Goal: Task Accomplishment & Management: Manage account settings

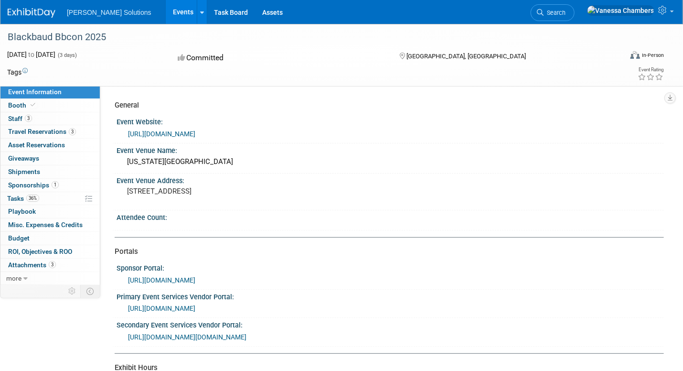
click at [166, 13] on link "Events" at bounding box center [183, 12] width 35 height 24
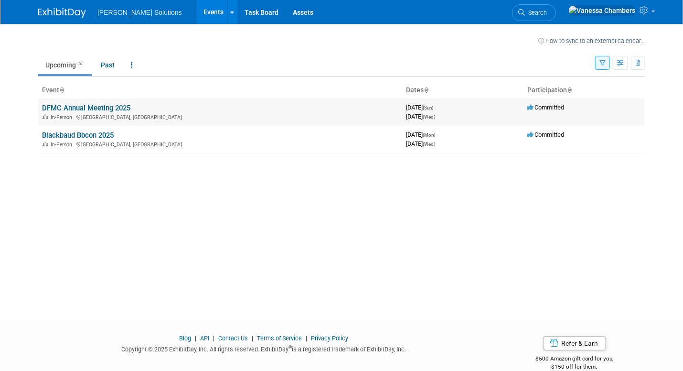
click at [97, 104] on link "DFMC Annual Meeting 2025" at bounding box center [86, 108] width 88 height 9
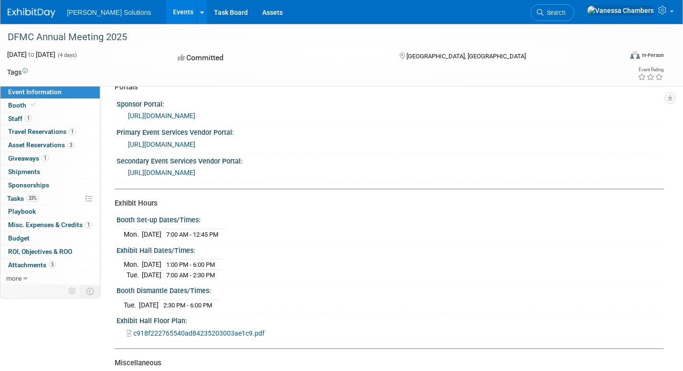
scroll to position [191, 0]
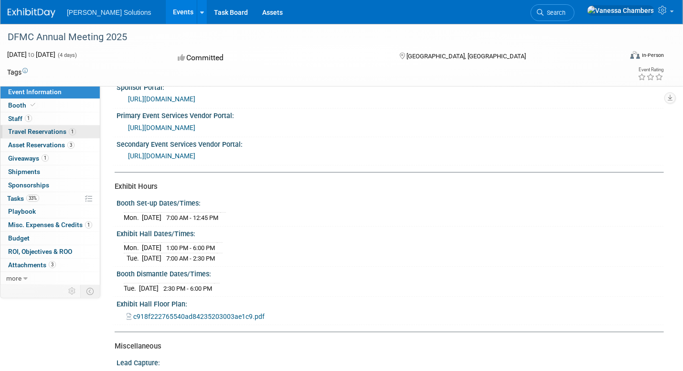
click at [32, 129] on span "Travel Reservations 1" at bounding box center [42, 131] width 68 height 8
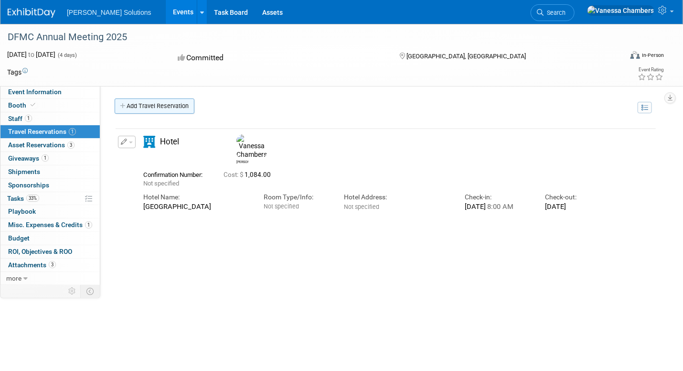
click at [153, 106] on link "Add Travel Reservation" at bounding box center [155, 105] width 80 height 15
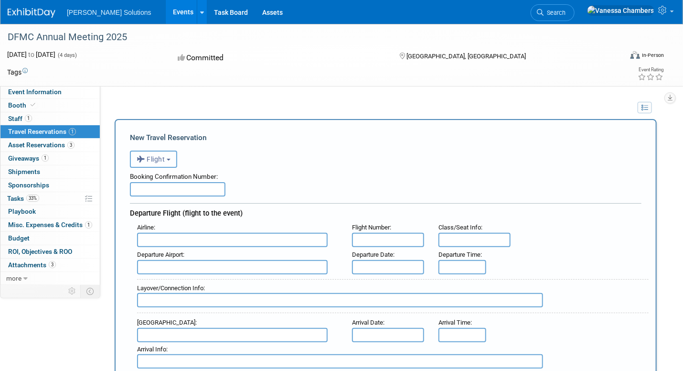
click at [160, 155] on span "Flight" at bounding box center [151, 159] width 29 height 8
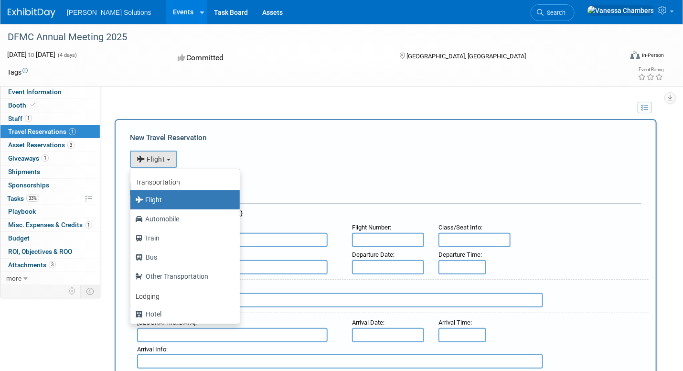
click at [168, 196] on label "Flight" at bounding box center [182, 199] width 95 height 15
click at [132, 196] on input "Flight" at bounding box center [129, 198] width 6 height 6
click at [314, 168] on div "Booking Confirmation Number:" at bounding box center [385, 175] width 511 height 14
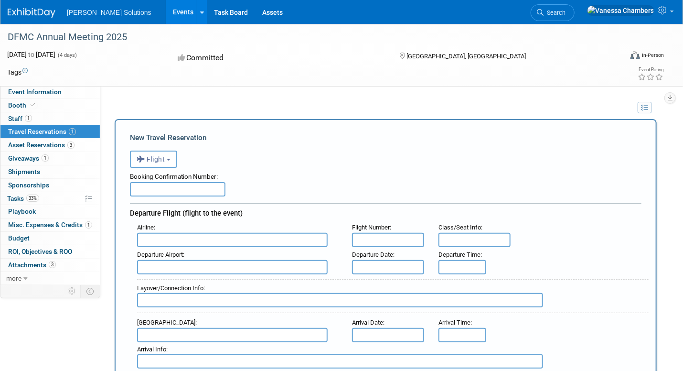
click at [157, 234] on input "text" at bounding box center [232, 240] width 191 height 14
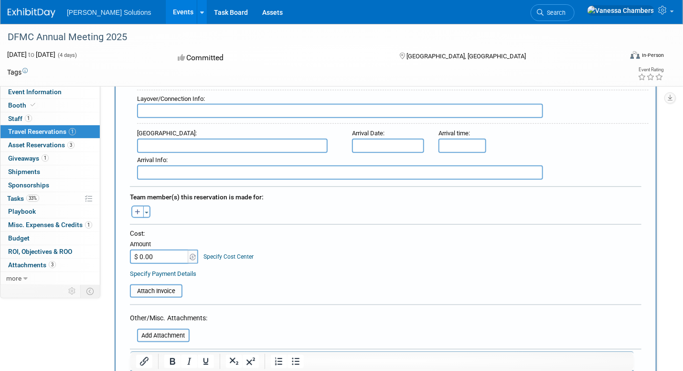
scroll to position [382, 0]
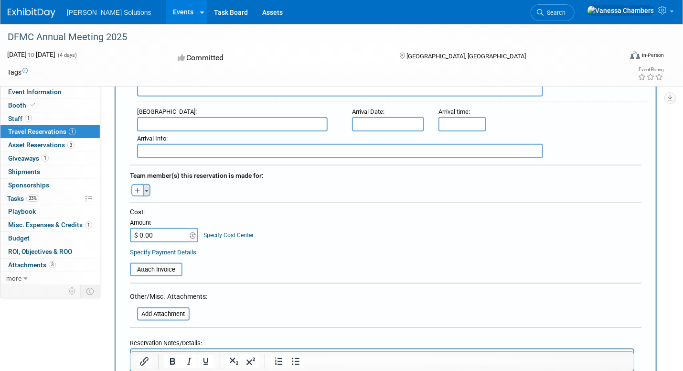
click at [143, 184] on button "Toggle Dropdown" at bounding box center [146, 190] width 7 height 12
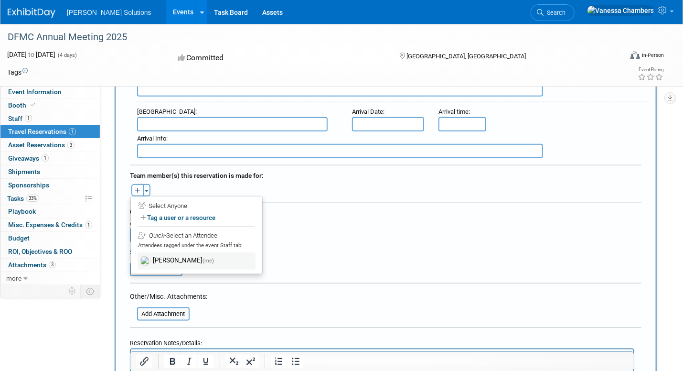
click at [180, 255] on label "Vanessa Chambers (me)" at bounding box center [197, 260] width 118 height 17
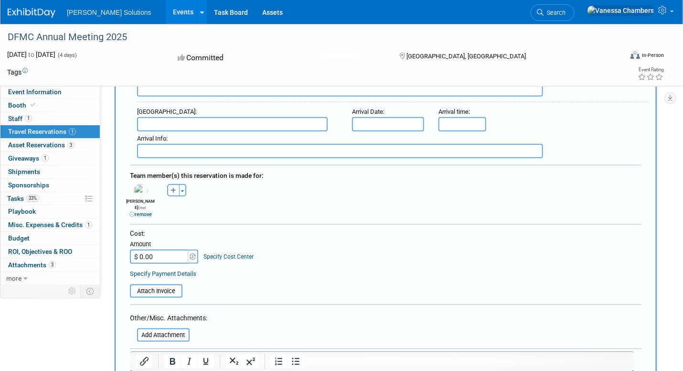
click at [176, 249] on input "$ 0.00" at bounding box center [160, 256] width 60 height 14
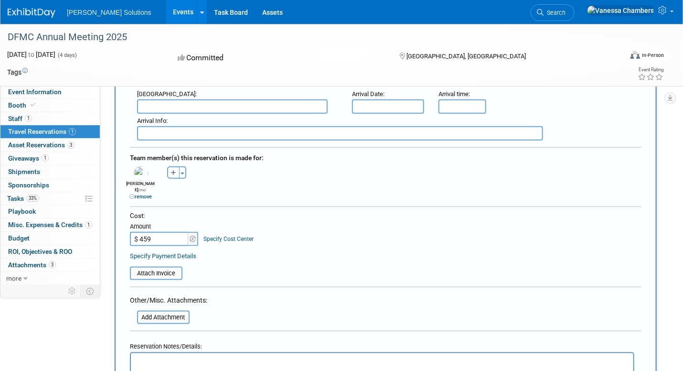
scroll to position [478, 0]
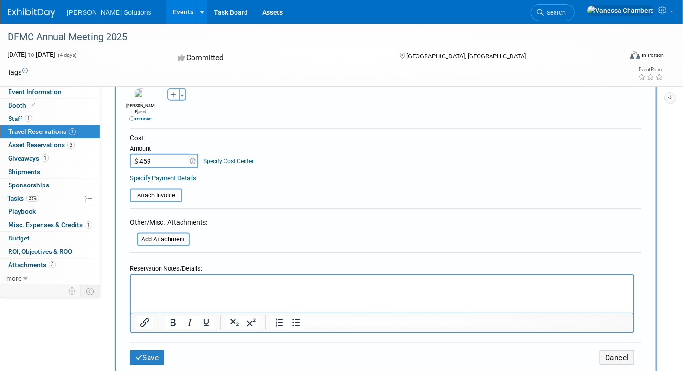
type input "$ 459.00"
click at [178, 288] on p "Rich Text Area. Press ALT-0 for help." at bounding box center [381, 283] width 491 height 10
click at [154, 350] on button "Save" at bounding box center [147, 357] width 34 height 15
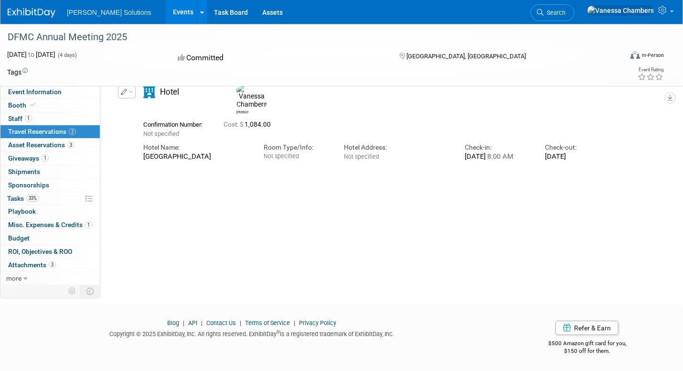
scroll to position [0, 0]
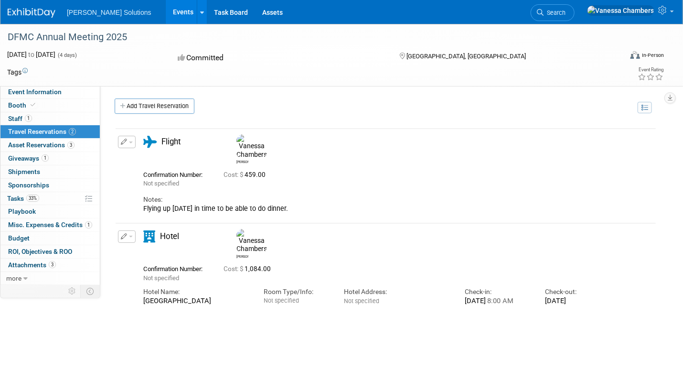
click at [132, 144] on button "button" at bounding box center [127, 142] width 18 height 12
click at [148, 107] on link "Add Travel Reservation" at bounding box center [155, 105] width 80 height 15
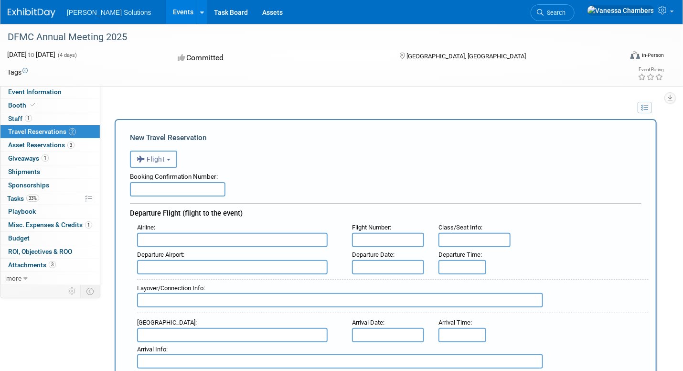
click at [168, 160] on button "Flight" at bounding box center [153, 158] width 47 height 17
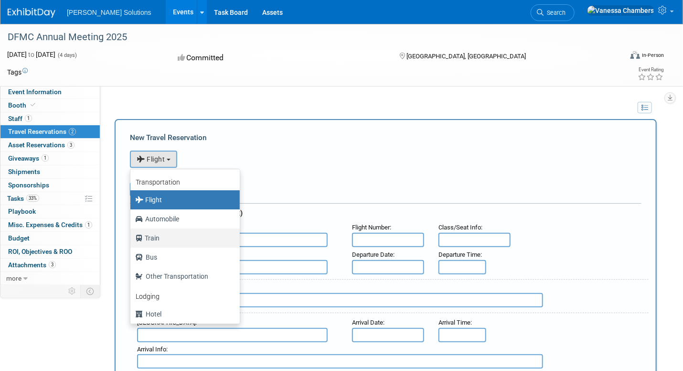
click at [170, 234] on label "Train" at bounding box center [182, 237] width 95 height 15
click at [132, 234] on input "Train" at bounding box center [129, 237] width 6 height 6
select select "2"
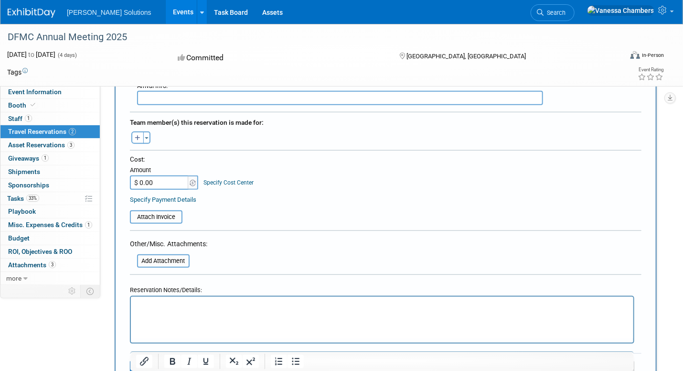
scroll to position [430, 0]
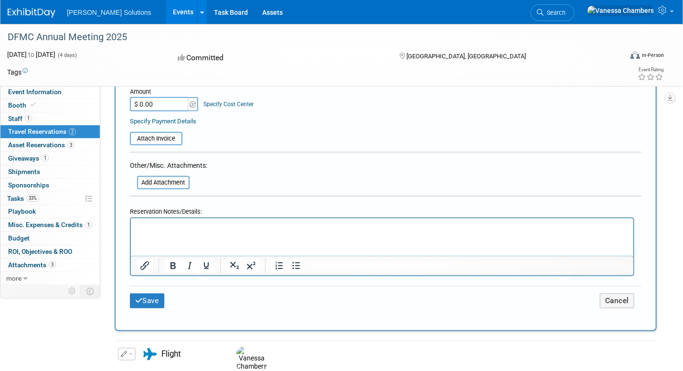
click at [178, 99] on input "$ 0.00" at bounding box center [160, 104] width 60 height 14
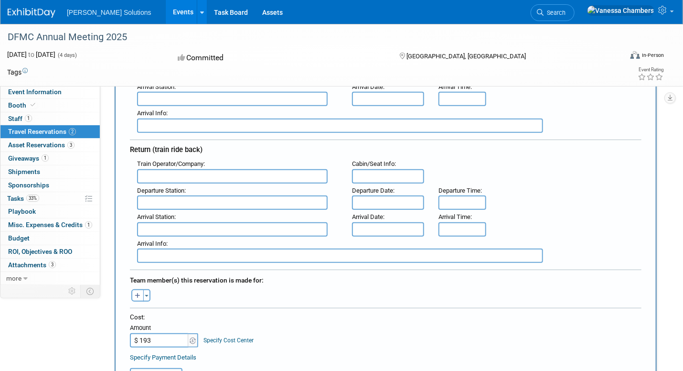
scroll to position [191, 0]
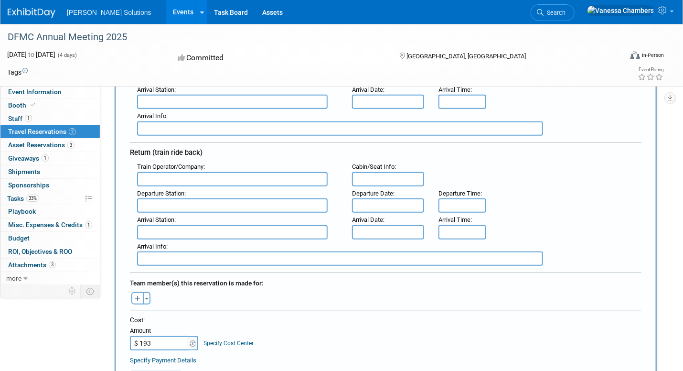
type input "$ 193.00"
click at [261, 176] on input "text" at bounding box center [232, 179] width 191 height 14
type input "Amtrak"
click at [404, 200] on input "text" at bounding box center [388, 205] width 72 height 14
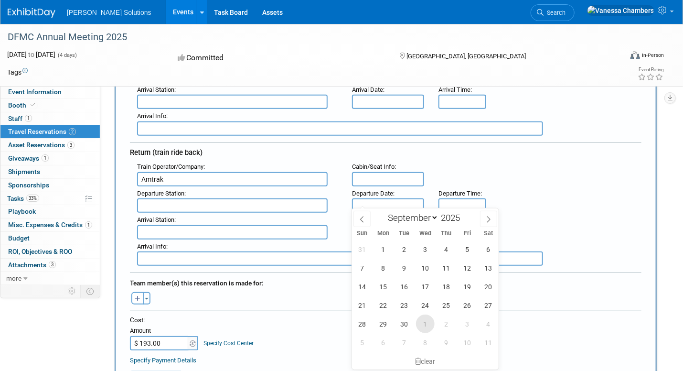
click at [426, 323] on span "1" at bounding box center [425, 323] width 19 height 19
type input "Oct 1, 2025"
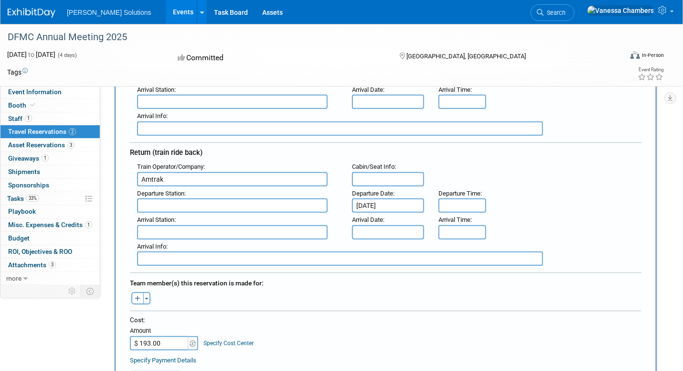
click at [511, 164] on div "Train Operator/Company : Amtrak : Cabin/Seat Info :" at bounding box center [389, 172] width 519 height 27
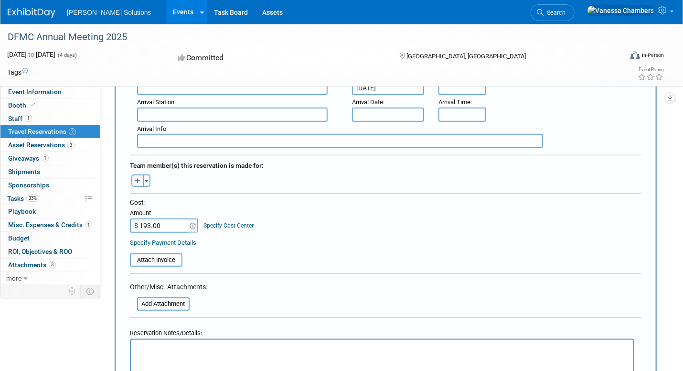
scroll to position [382, 0]
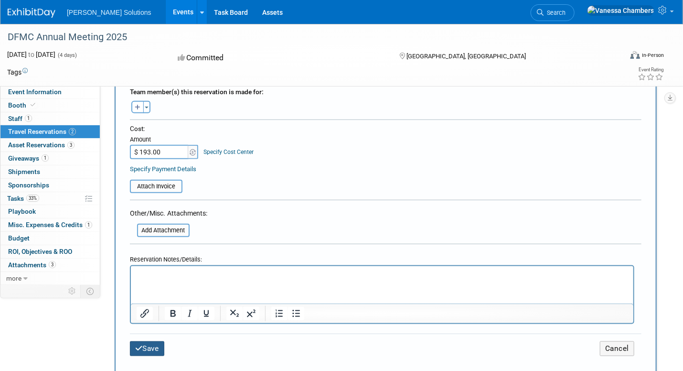
click at [156, 343] on button "Save" at bounding box center [147, 348] width 34 height 15
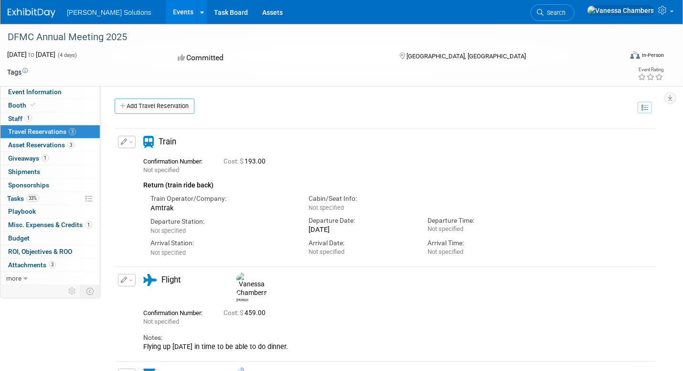
scroll to position [48, 0]
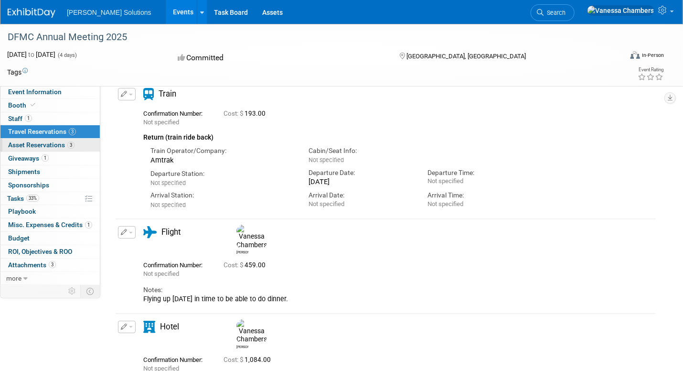
click at [53, 143] on span "Asset Reservations 3" at bounding box center [41, 145] width 66 height 8
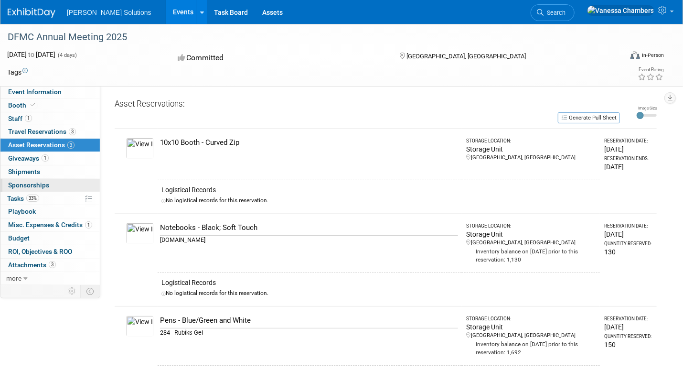
click at [21, 180] on link "0 Sponsorships 0" at bounding box center [49, 185] width 99 height 13
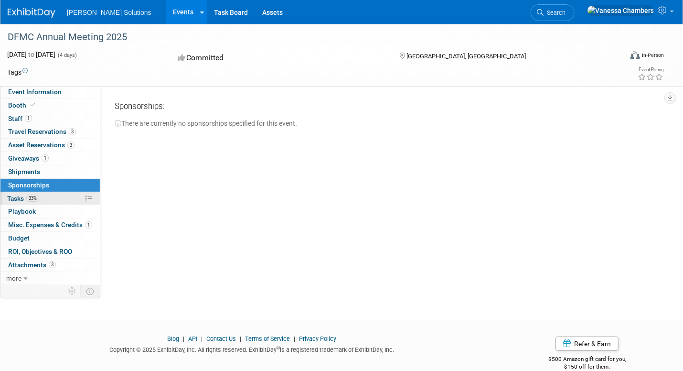
click at [15, 198] on span "Tasks 33%" at bounding box center [23, 198] width 32 height 8
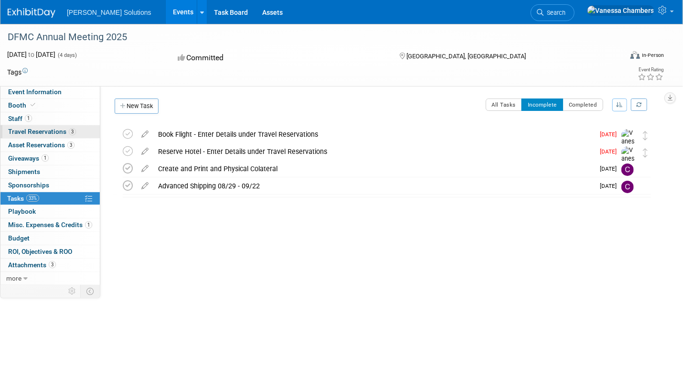
click at [20, 130] on span "Travel Reservations 3" at bounding box center [42, 131] width 68 height 8
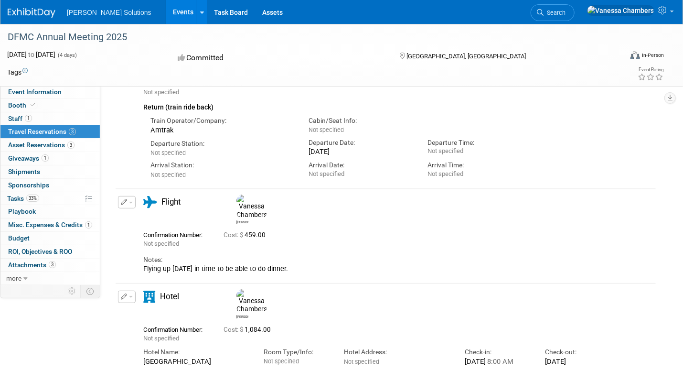
scroll to position [83, 0]
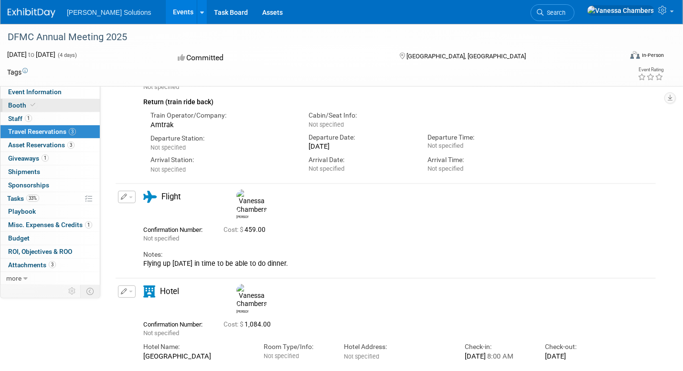
click at [17, 103] on span "Booth" at bounding box center [22, 105] width 29 height 8
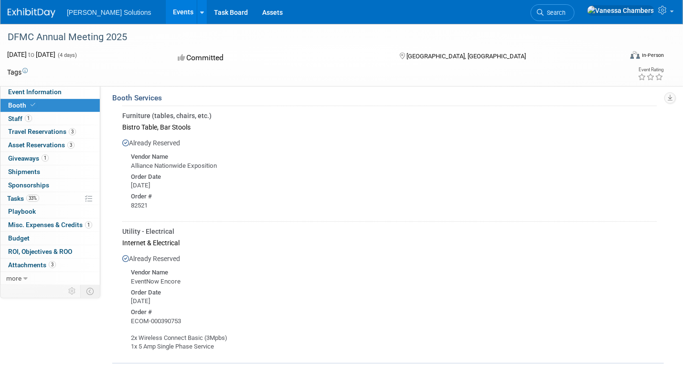
scroll to position [164, 0]
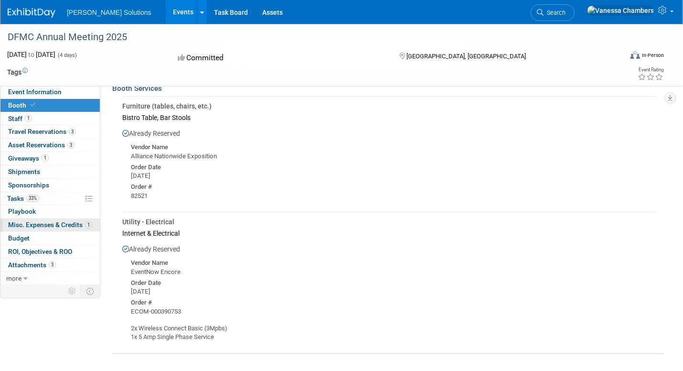
click at [26, 223] on span "Misc. Expenses & Credits 1" at bounding box center [50, 225] width 84 height 8
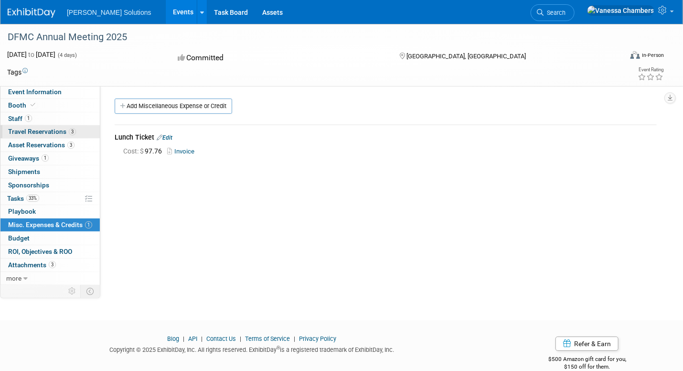
click at [20, 133] on span "Travel Reservations 3" at bounding box center [42, 131] width 68 height 8
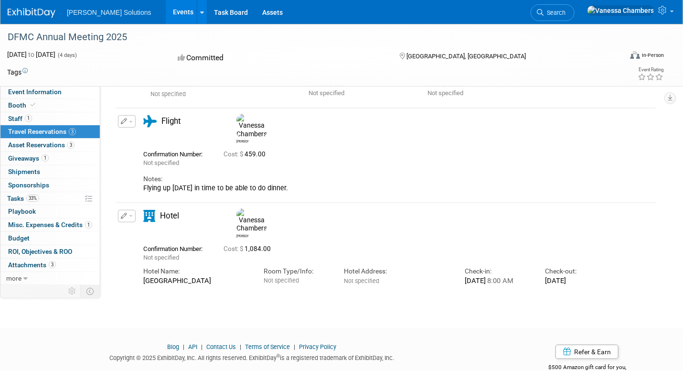
scroll to position [167, 0]
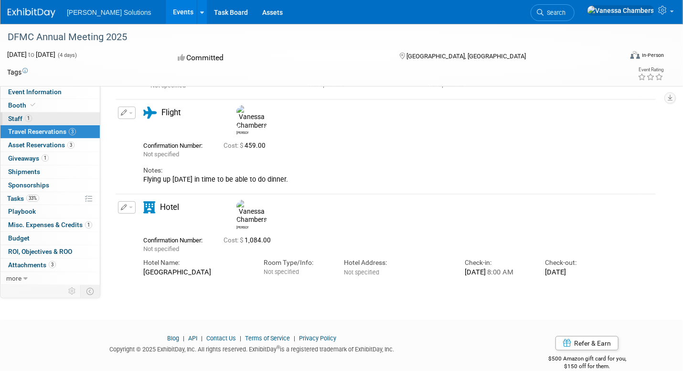
click at [15, 116] on span "Staff 1" at bounding box center [20, 119] width 24 height 8
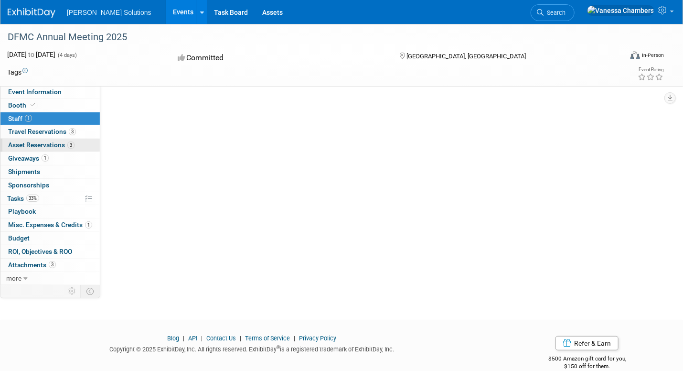
scroll to position [0, 0]
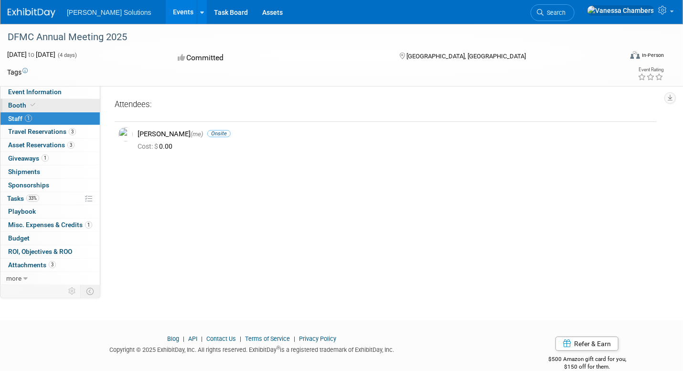
click at [13, 106] on span "Booth" at bounding box center [22, 105] width 29 height 8
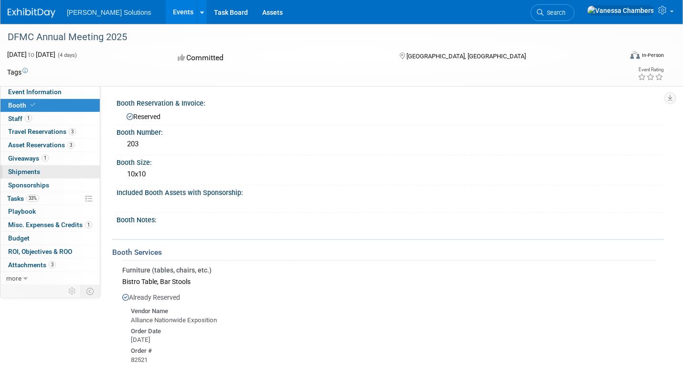
click at [22, 170] on span "Shipments 0" at bounding box center [24, 172] width 32 height 8
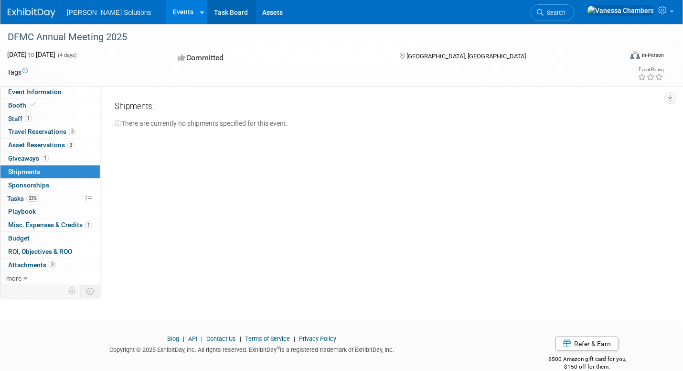
click at [207, 12] on link "Task Board" at bounding box center [231, 12] width 48 height 24
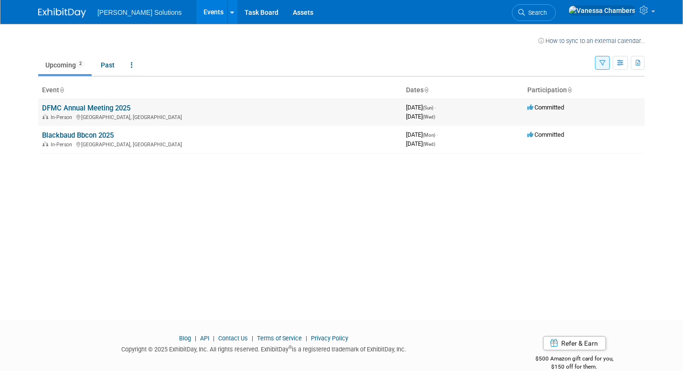
click at [66, 108] on link "DFMC Annual Meeting 2025" at bounding box center [86, 108] width 88 height 9
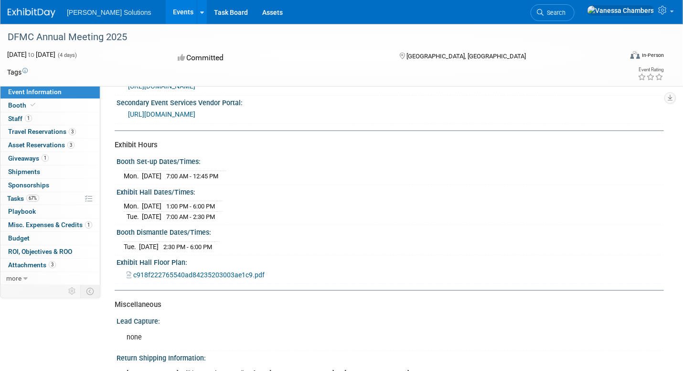
scroll to position [239, 0]
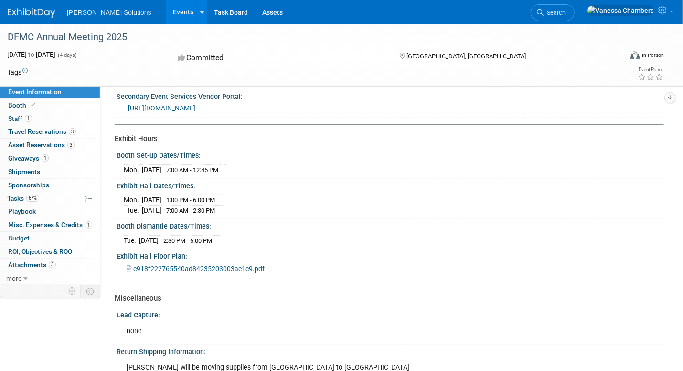
click at [166, 15] on link "Events" at bounding box center [183, 12] width 35 height 24
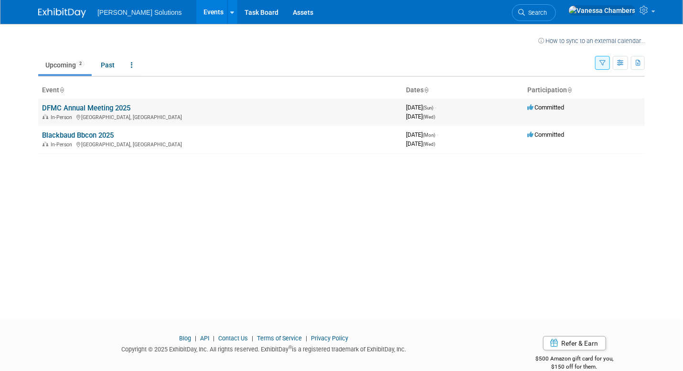
click at [93, 106] on link "DFMC Annual Meeting 2025" at bounding box center [86, 108] width 88 height 9
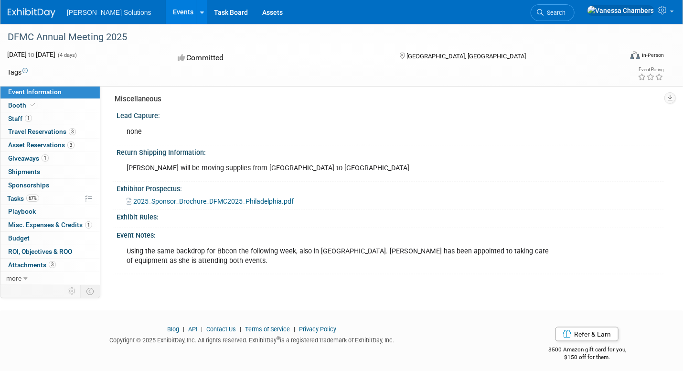
scroll to position [440, 0]
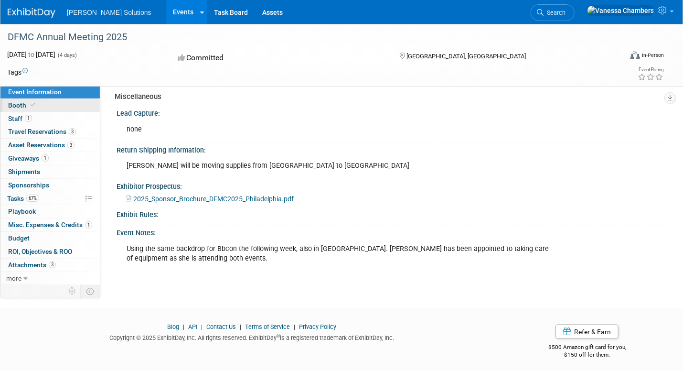
click at [14, 106] on span "Booth" at bounding box center [22, 105] width 29 height 8
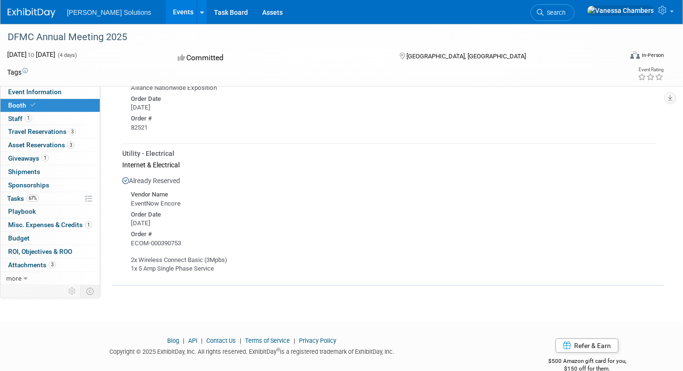
scroll to position [248, 0]
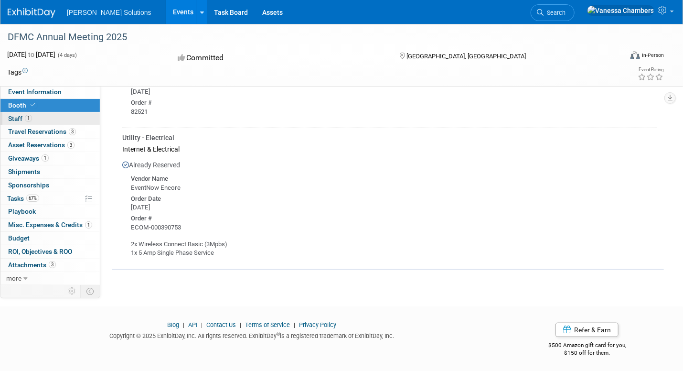
click at [17, 117] on span "Staff 1" at bounding box center [20, 119] width 24 height 8
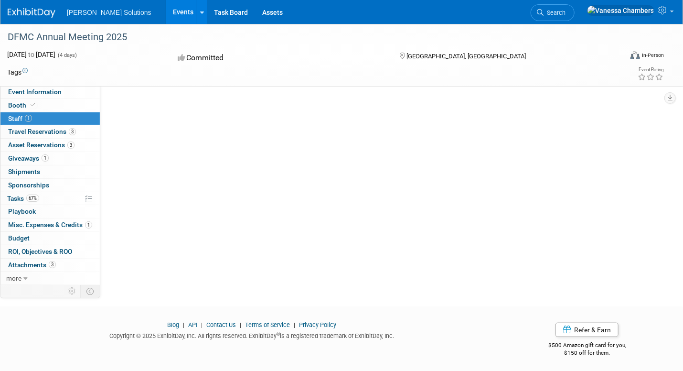
scroll to position [0, 0]
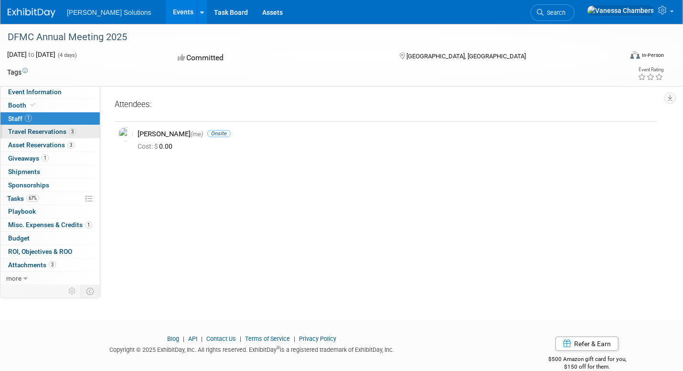
click at [34, 133] on span "Travel Reservations 3" at bounding box center [42, 131] width 68 height 8
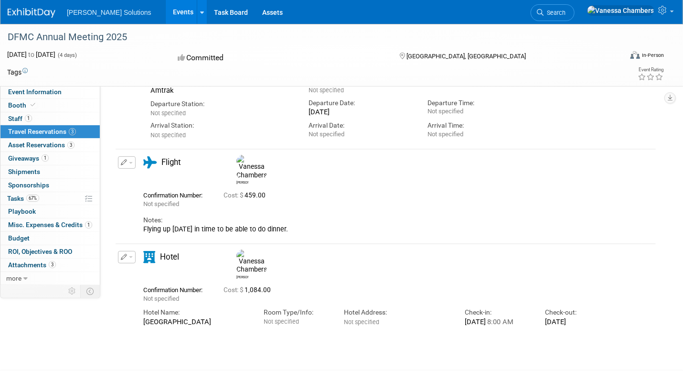
scroll to position [143, 0]
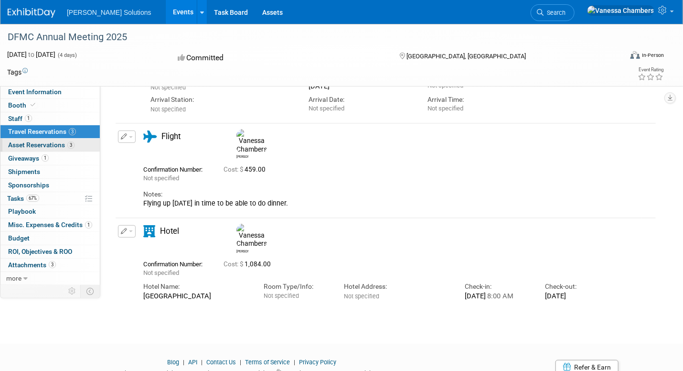
click at [32, 147] on span "Asset Reservations 3" at bounding box center [41, 145] width 66 height 8
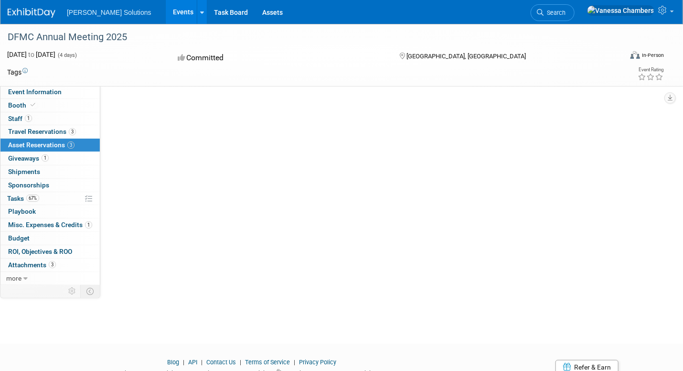
scroll to position [0, 0]
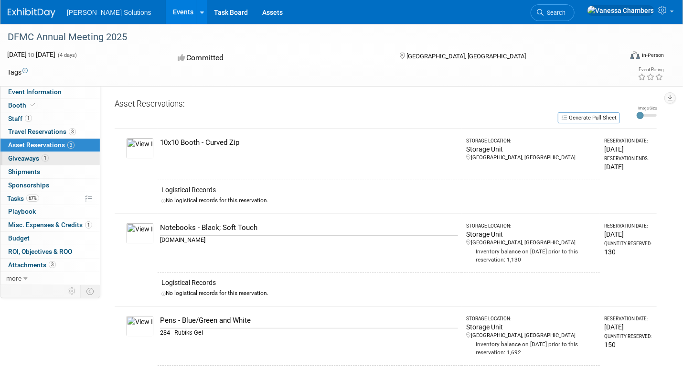
click at [31, 157] on span "Giveaways 1" at bounding box center [28, 158] width 41 height 8
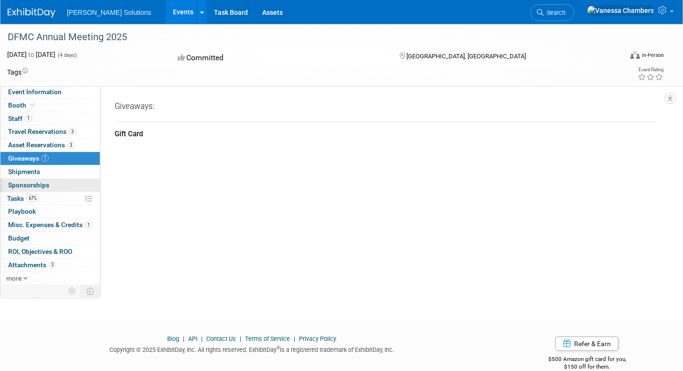
click at [22, 188] on span "Sponsorships 0" at bounding box center [28, 185] width 41 height 8
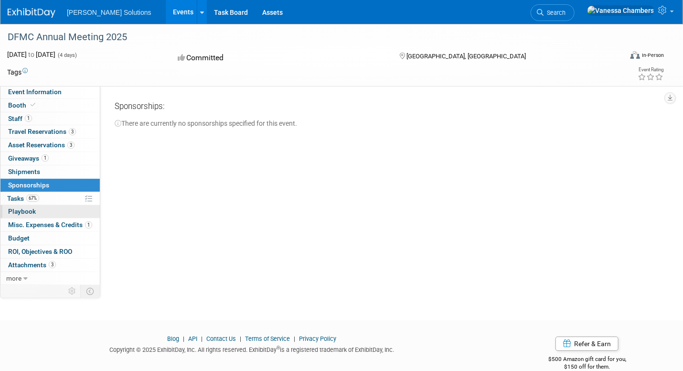
click at [18, 209] on span "Playbook 0" at bounding box center [22, 211] width 28 height 8
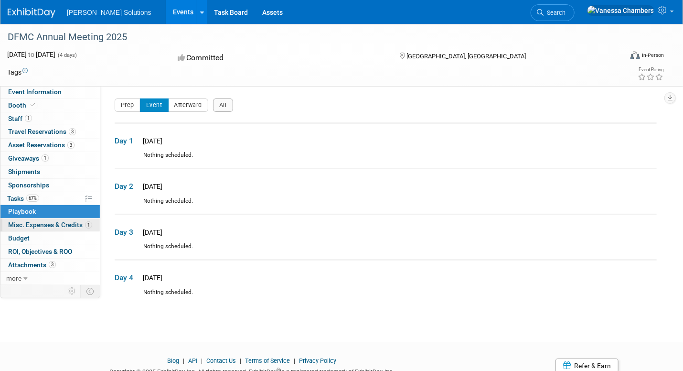
click at [62, 218] on link "1 Misc. Expenses & Credits 1" at bounding box center [49, 224] width 99 height 13
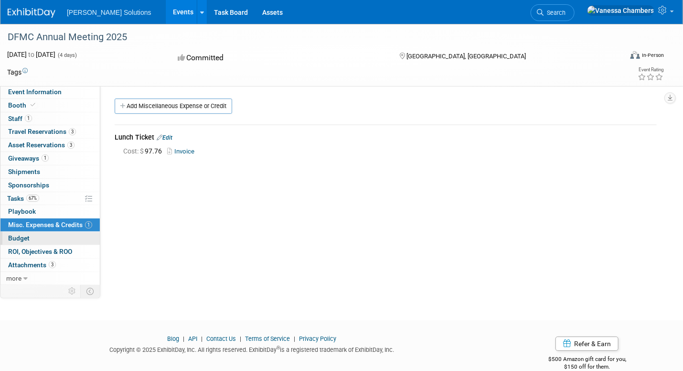
click at [32, 240] on link "Budget" at bounding box center [49, 238] width 99 height 13
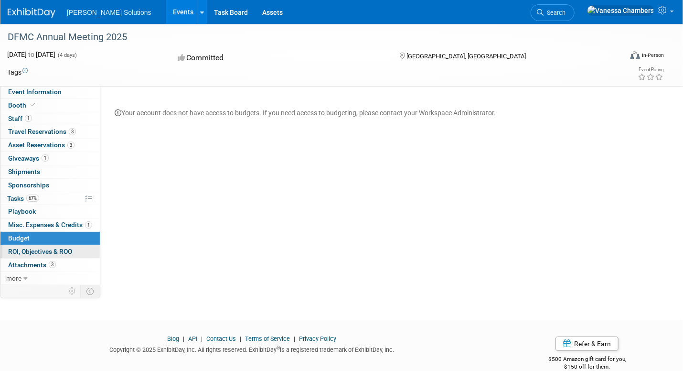
click at [21, 253] on span "ROI, Objectives & ROO 0" at bounding box center [40, 251] width 64 height 8
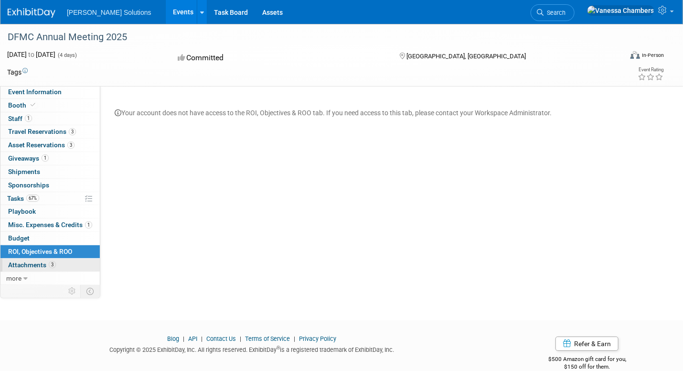
click at [18, 263] on span "Attachments 3" at bounding box center [32, 265] width 48 height 8
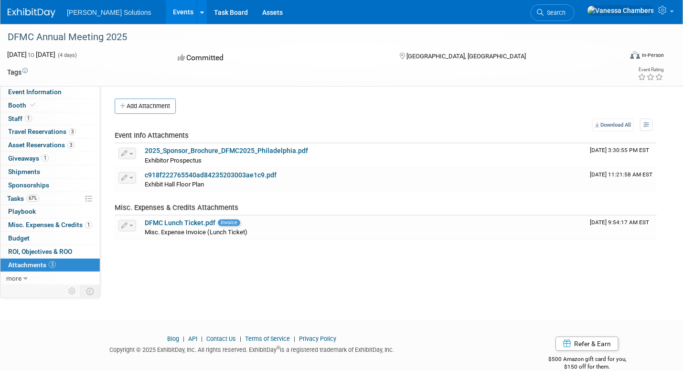
click at [166, 11] on link "Events" at bounding box center [183, 12] width 35 height 24
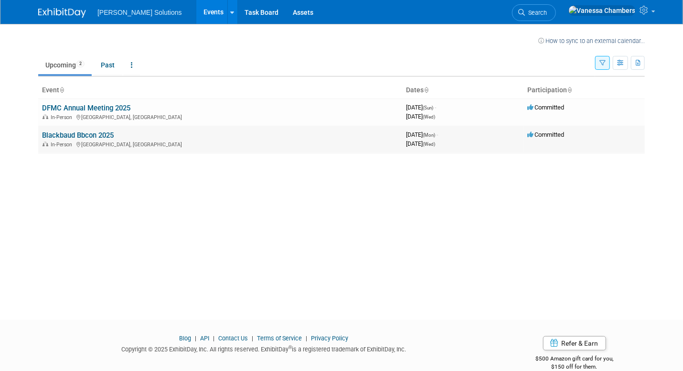
click at [86, 134] on link "Blackbaud Bbcon 2025" at bounding box center [78, 135] width 72 height 9
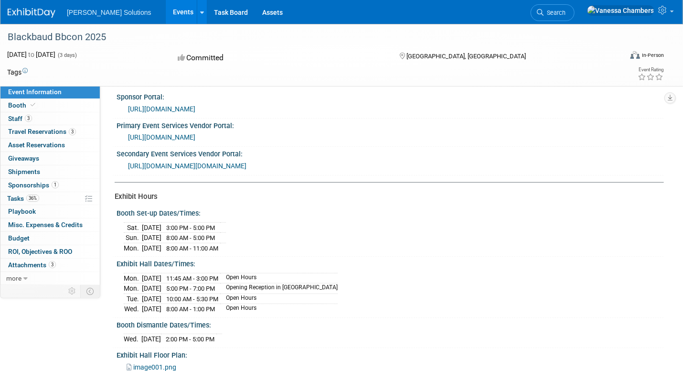
scroll to position [191, 0]
